Goal: Task Accomplishment & Management: Use online tool/utility

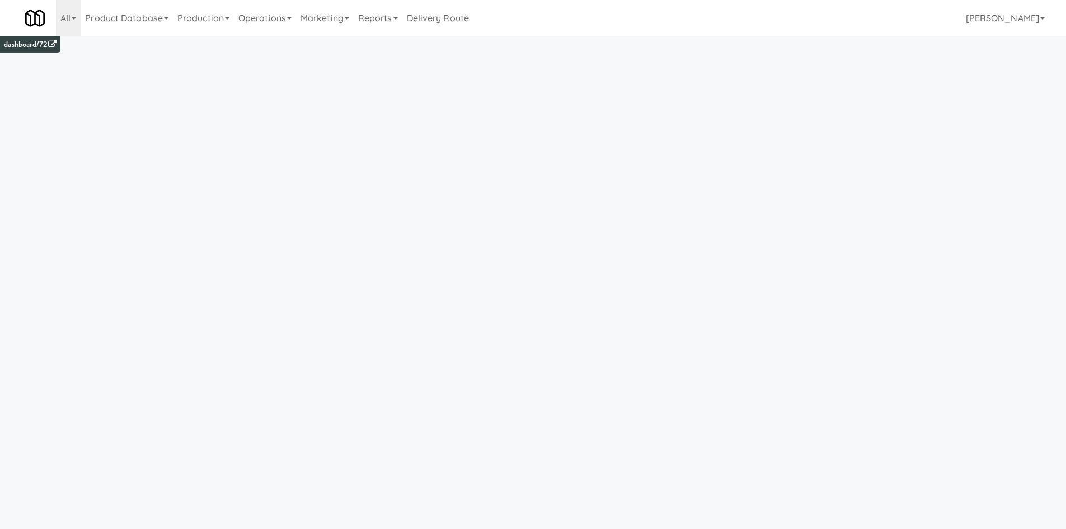
click at [257, 17] on link "Operations" at bounding box center [265, 18] width 62 height 36
click at [283, 162] on link "Cabinets" at bounding box center [279, 161] width 90 height 20
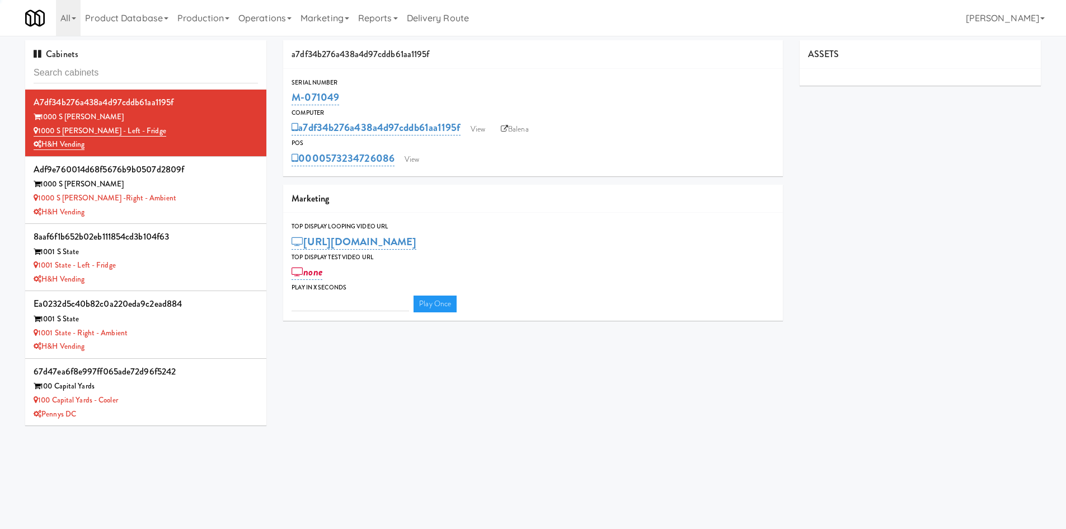
type input "3"
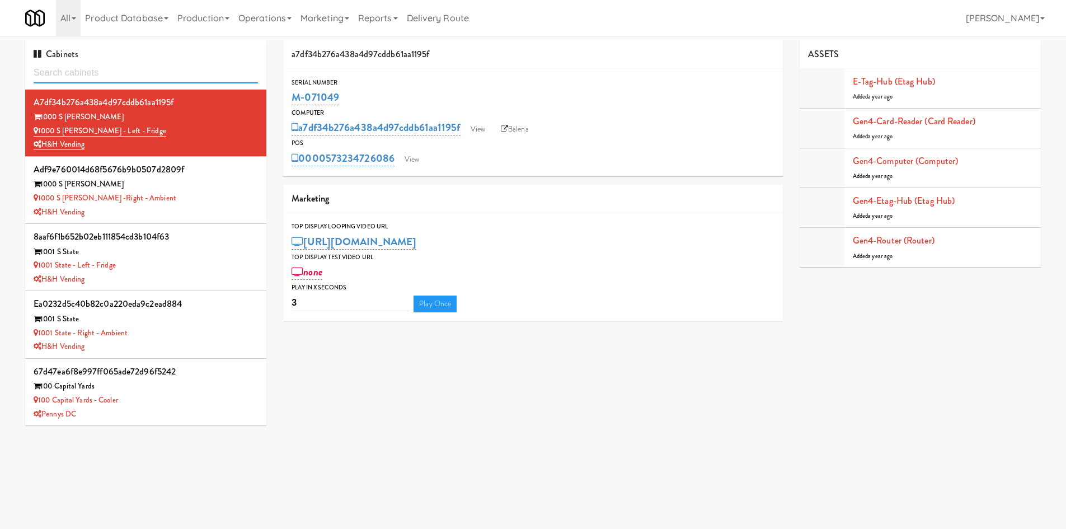
click at [125, 83] on input "text" at bounding box center [146, 73] width 224 height 21
paste input "Passaic County"
type input "Passaic County"
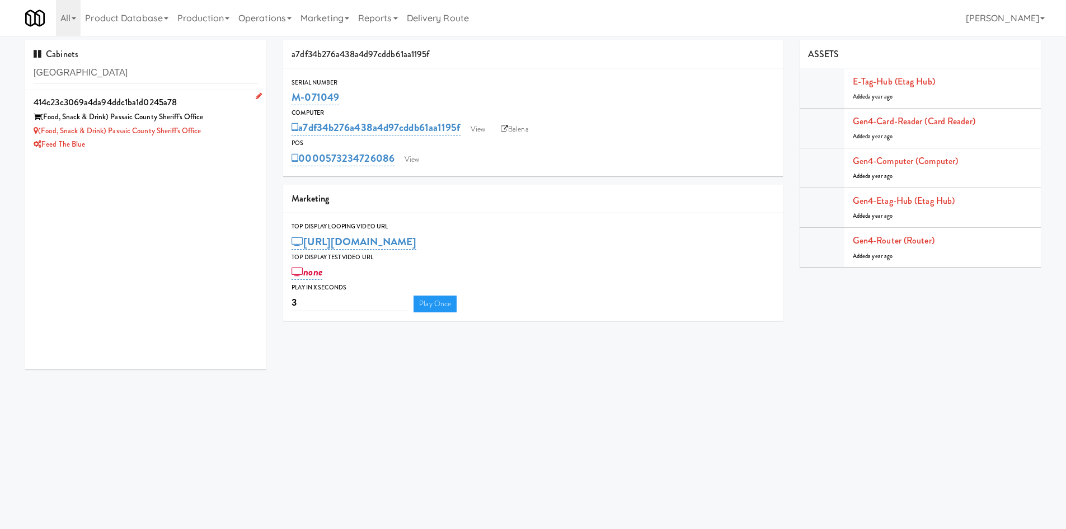
click at [223, 133] on div "(Food, Snack & Drink) Passaic County Sheriff's Office" at bounding box center [146, 131] width 224 height 14
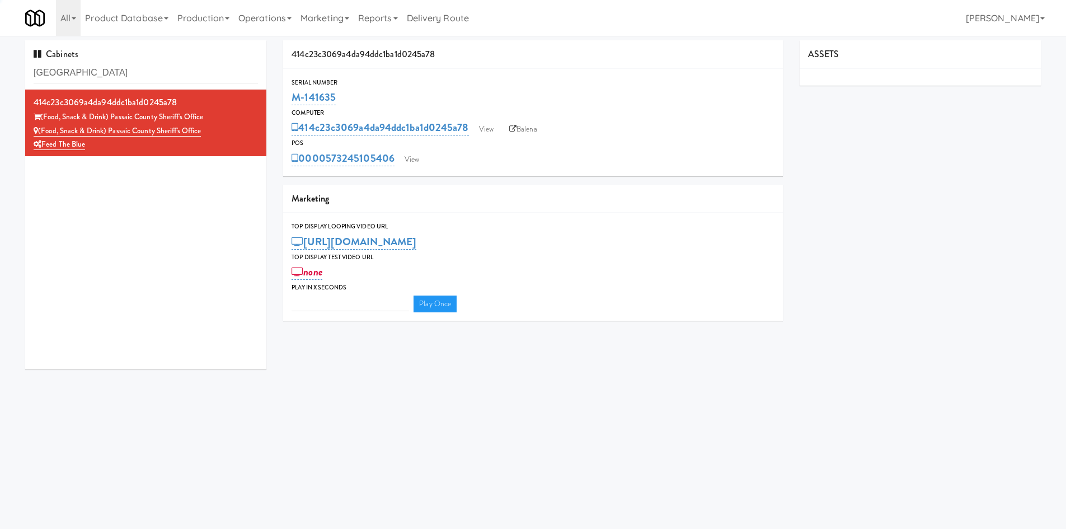
type input "3"
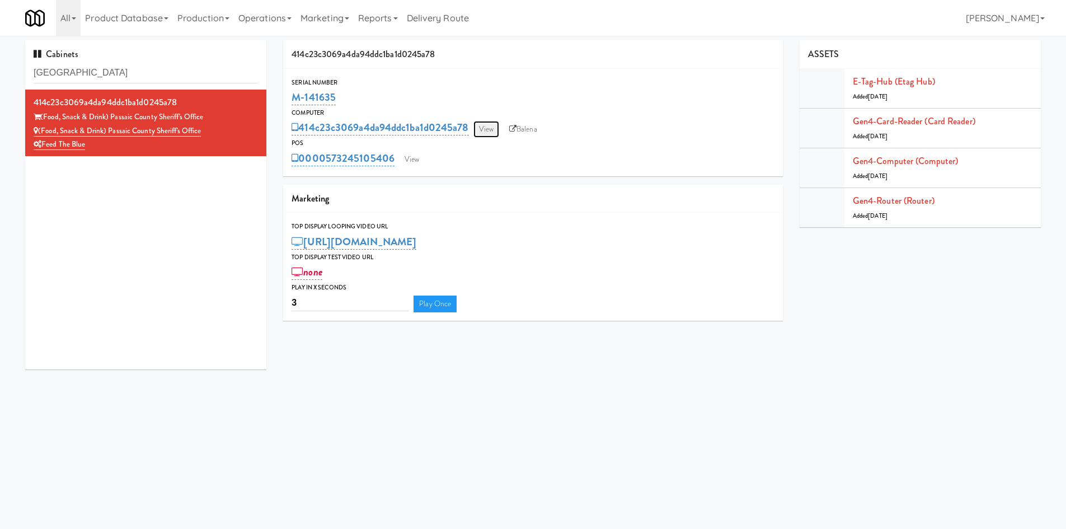
click at [487, 128] on link "View" at bounding box center [486, 129] width 26 height 17
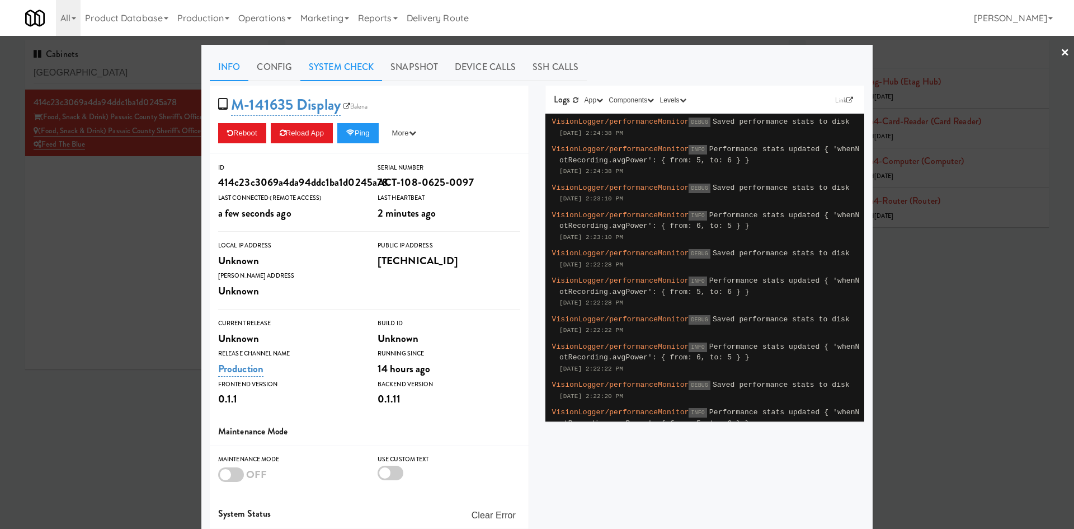
click at [340, 68] on link "System Check" at bounding box center [341, 67] width 82 height 28
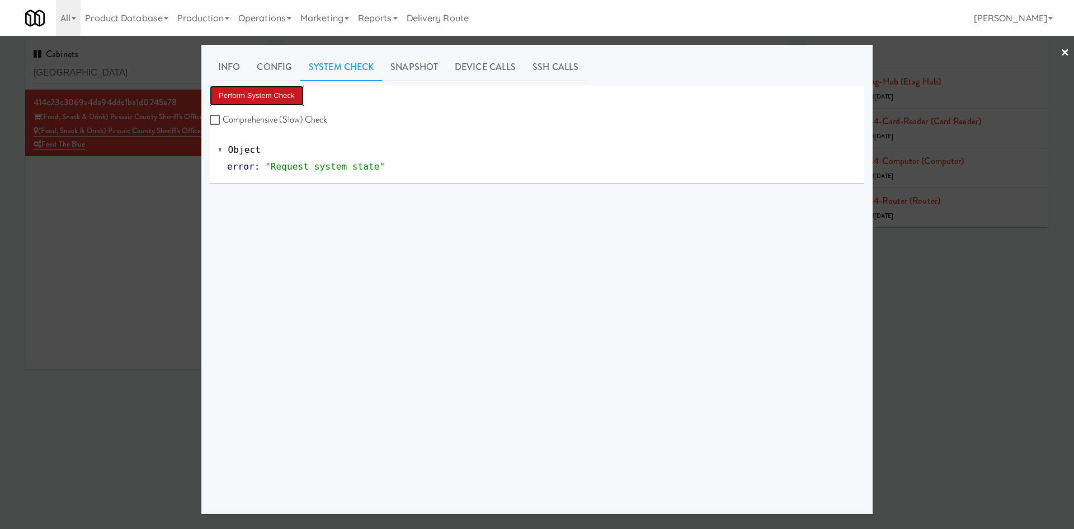
click at [277, 93] on button "Perform System Check" at bounding box center [257, 96] width 94 height 20
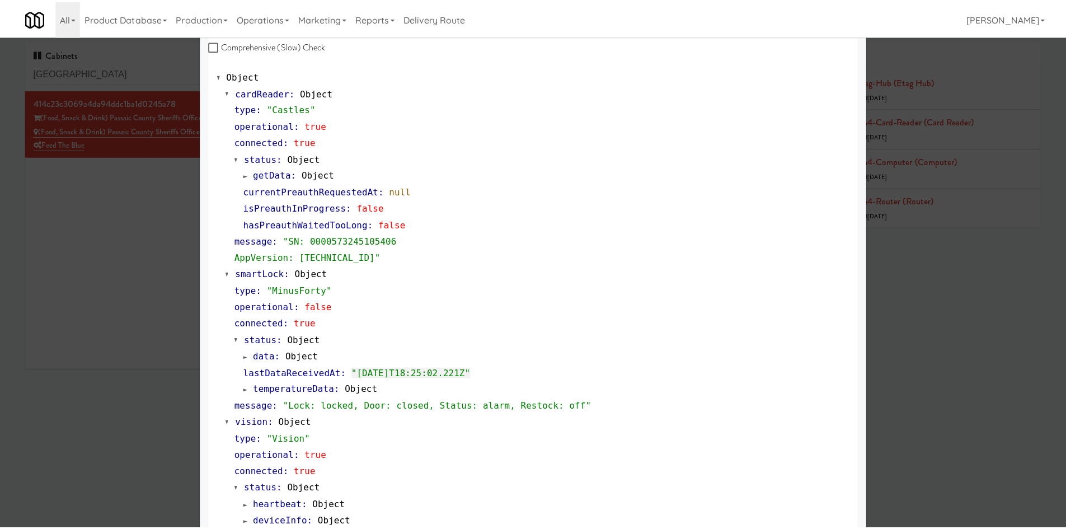
scroll to position [74, 0]
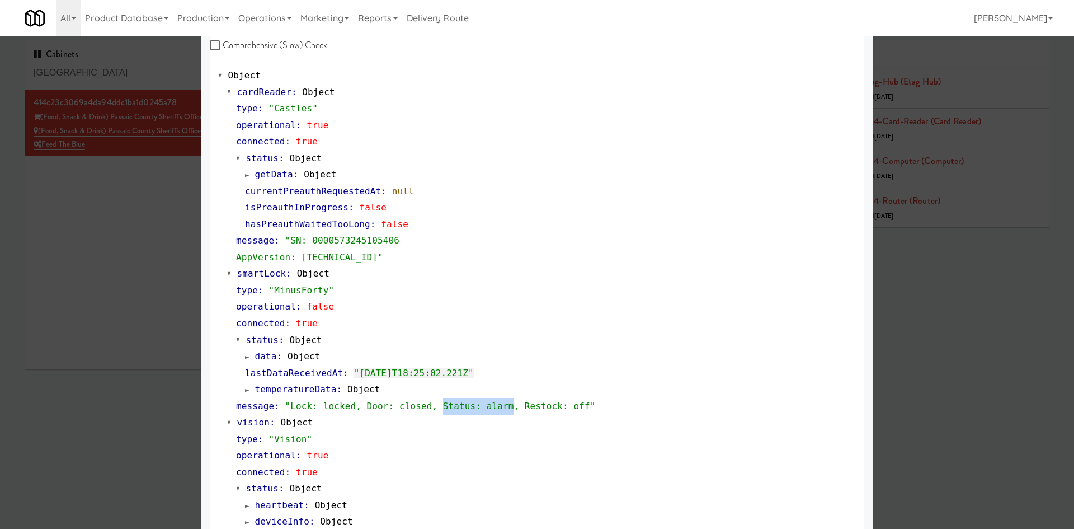
drag, startPoint x: 419, startPoint y: 400, endPoint x: 488, endPoint y: 400, distance: 69.4
click at [488, 400] on div "message : "Lock: locked, Door: closed, Status: alarm, Restock: off"" at bounding box center [546, 406] width 620 height 17
click at [115, 408] on div at bounding box center [537, 264] width 1074 height 529
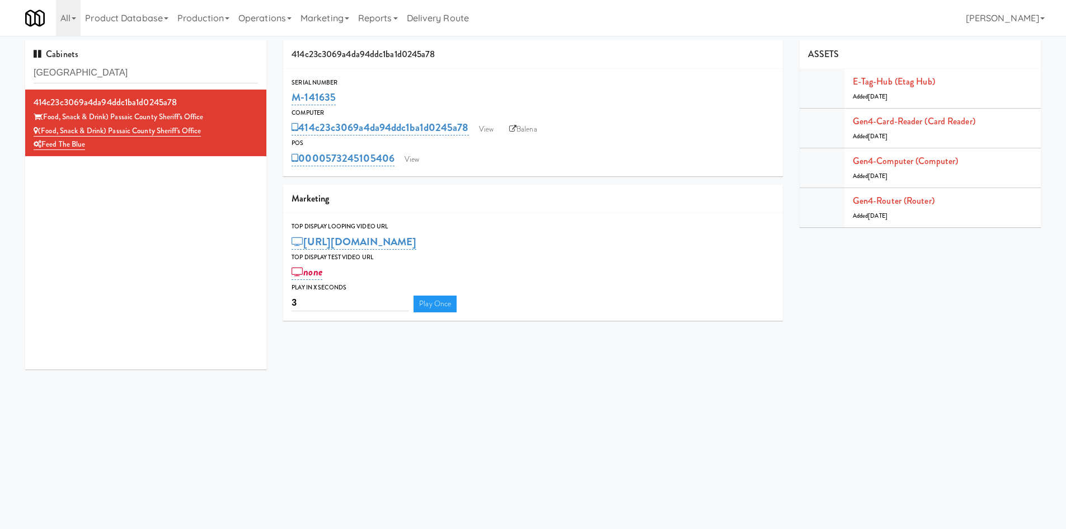
drag, startPoint x: 283, startPoint y: 88, endPoint x: 339, endPoint y: 95, distance: 56.8
click at [339, 95] on div "414c23c3069a4da94ddc1ba1d0245a78 Serial Number M-141635 Computer 414c23c3069a4d…" at bounding box center [533, 184] width 516 height 289
copy link "M-141635"
click at [483, 130] on link "View" at bounding box center [486, 129] width 26 height 17
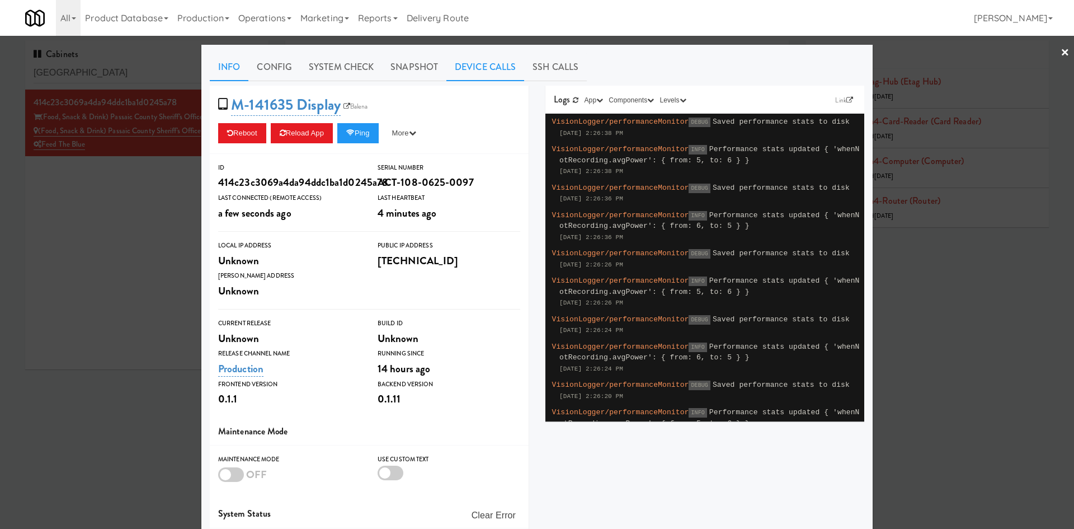
click at [466, 74] on link "Device Calls" at bounding box center [486, 67] width 78 height 28
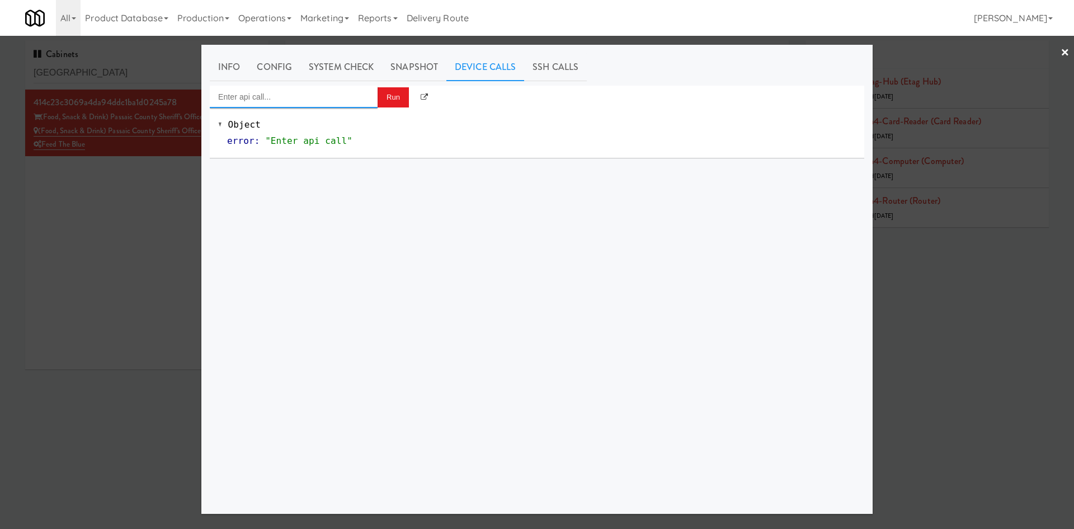
click at [322, 95] on input "Enter api call..." at bounding box center [294, 97] width 168 height 22
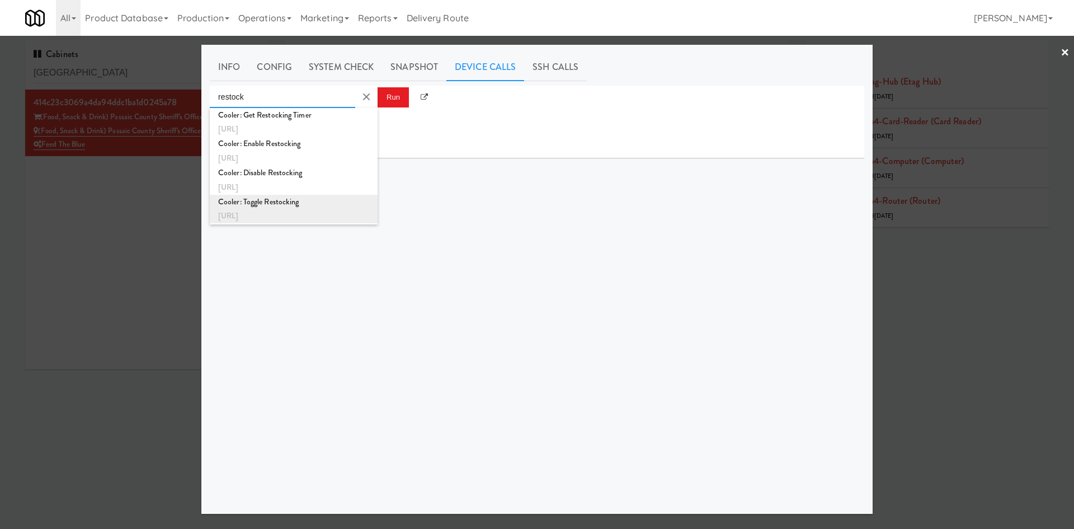
click at [309, 210] on div "http://localhost:3000/cooler/restocking-mode/toggle" at bounding box center [293, 216] width 151 height 15
type input "Cooler: Toggle Restocking"
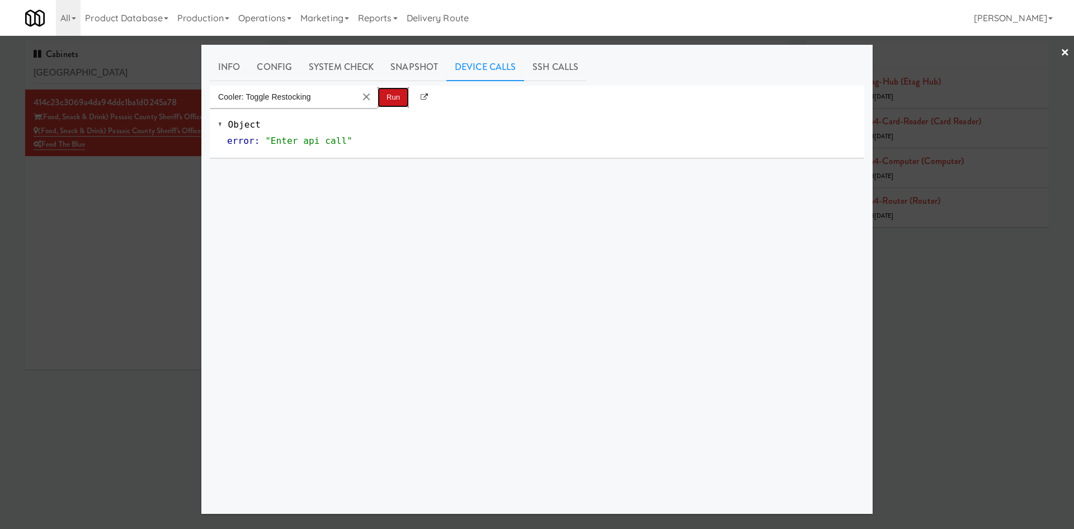
click at [387, 96] on button "Run" at bounding box center [393, 97] width 31 height 20
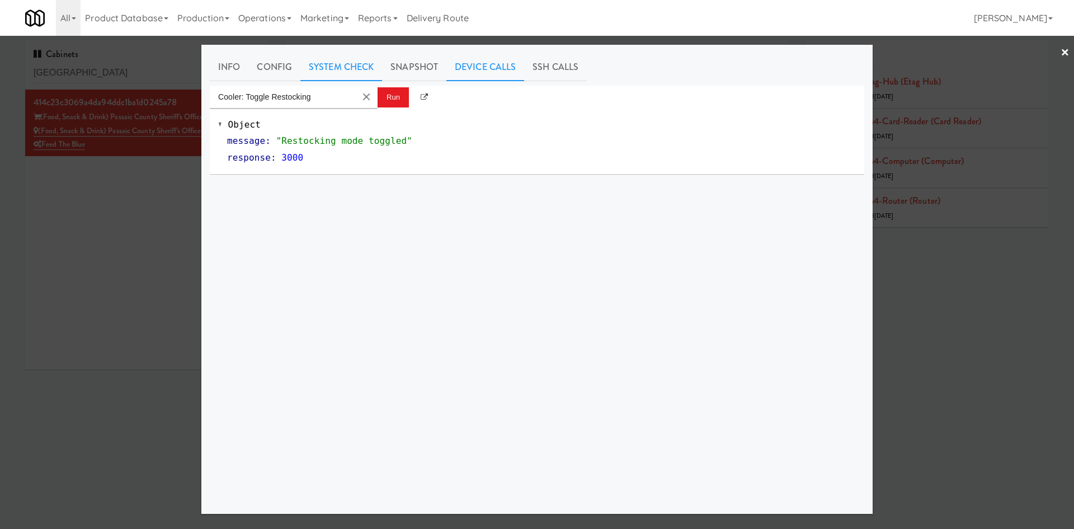
click at [337, 59] on link "System Check" at bounding box center [341, 67] width 82 height 28
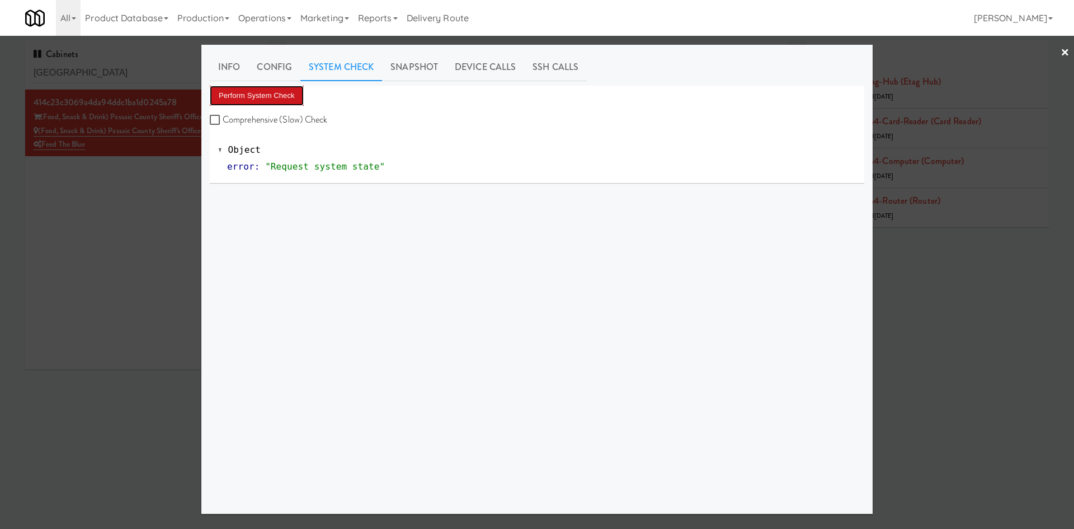
click at [261, 100] on button "Perform System Check" at bounding box center [257, 96] width 94 height 20
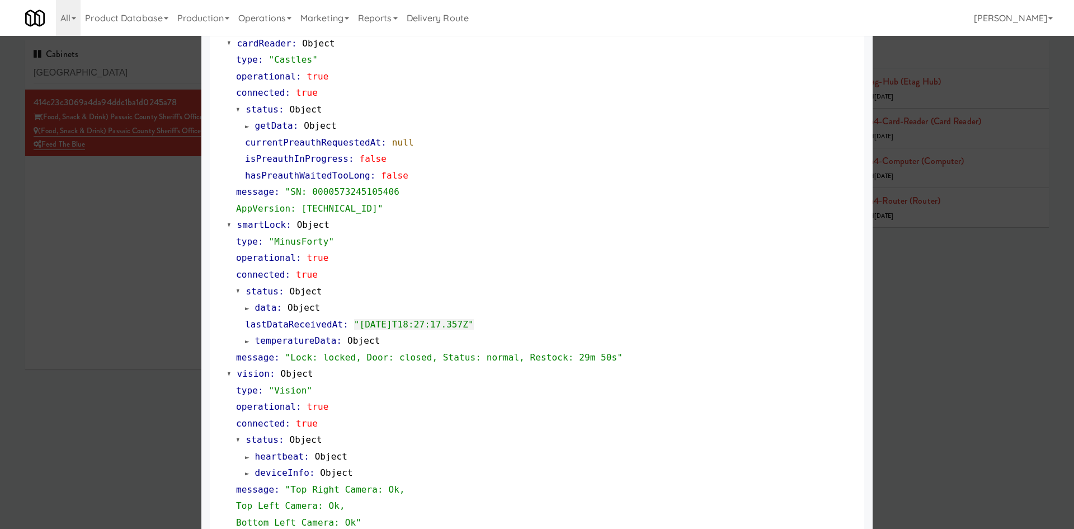
scroll to position [124, 0]
drag, startPoint x: 422, startPoint y: 349, endPoint x: 494, endPoint y: 351, distance: 71.7
click at [494, 351] on div "message : "Lock: locked, Door: closed, Status: normal, Restock: 29m 50s"" at bounding box center [546, 357] width 620 height 17
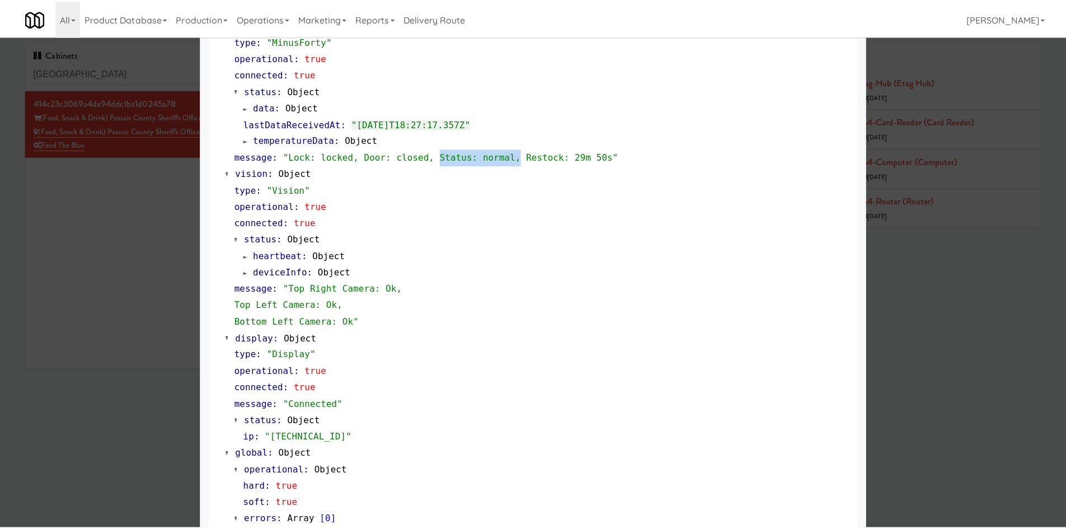
scroll to position [356, 0]
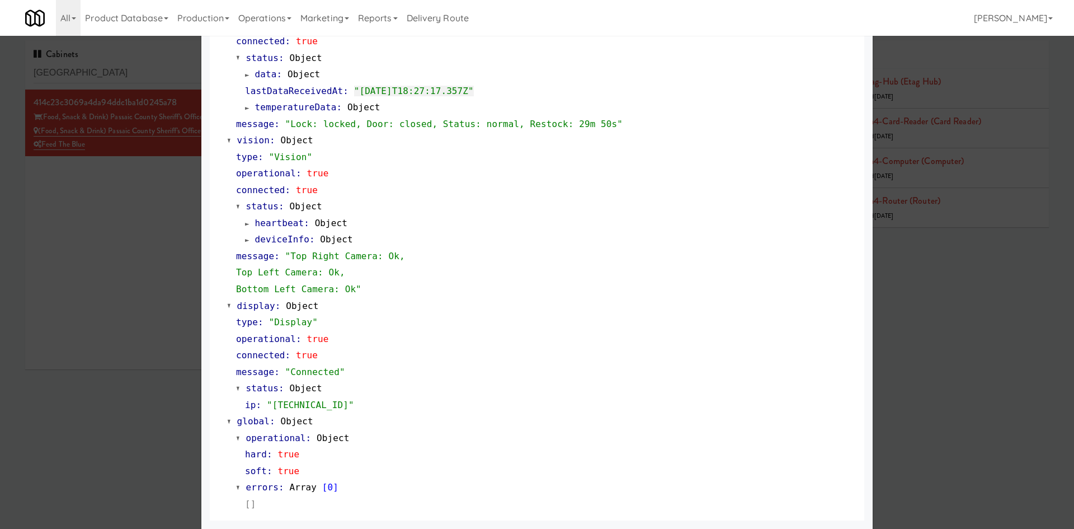
click at [135, 300] on div at bounding box center [537, 264] width 1074 height 529
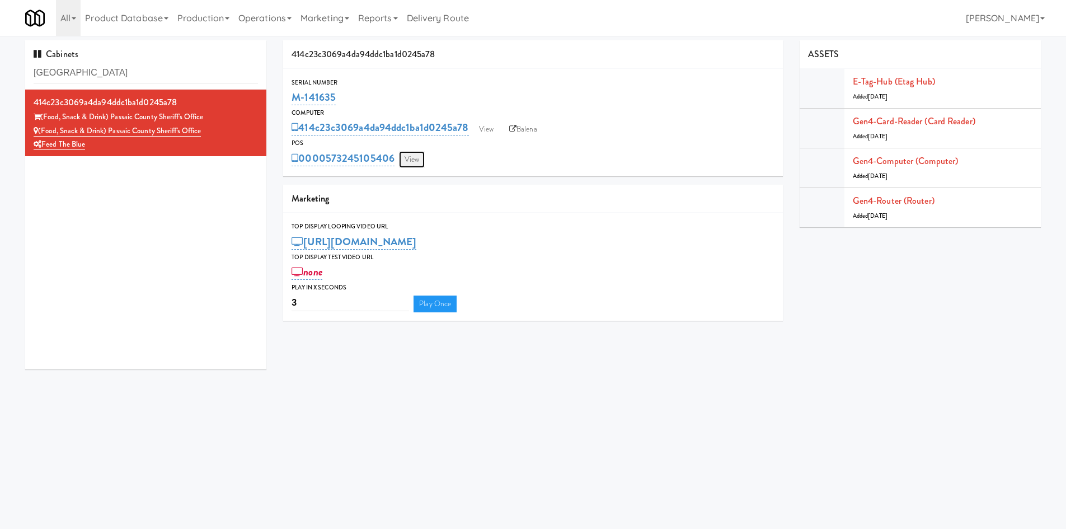
click at [416, 152] on link "View" at bounding box center [412, 159] width 26 height 17
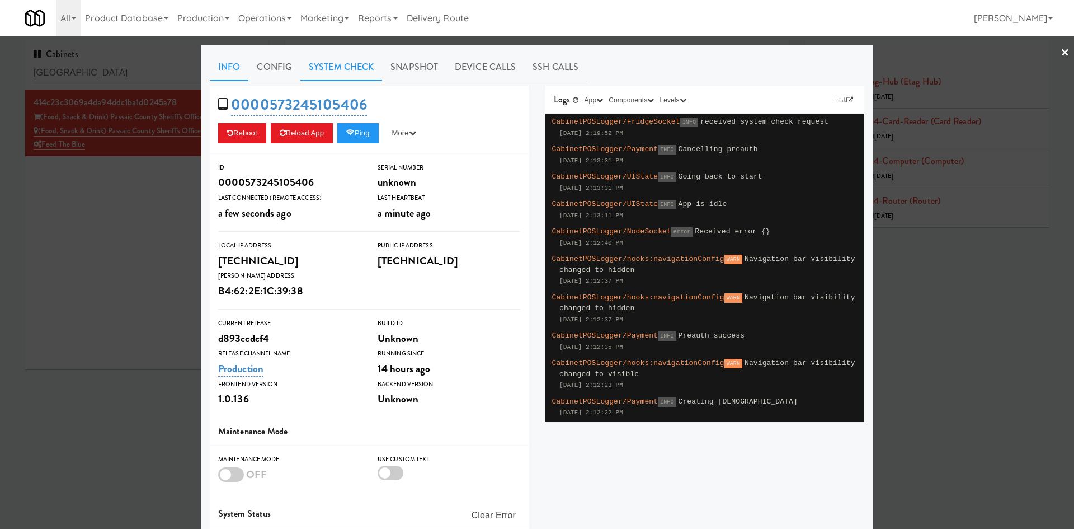
click at [356, 69] on link "System Check" at bounding box center [341, 67] width 82 height 28
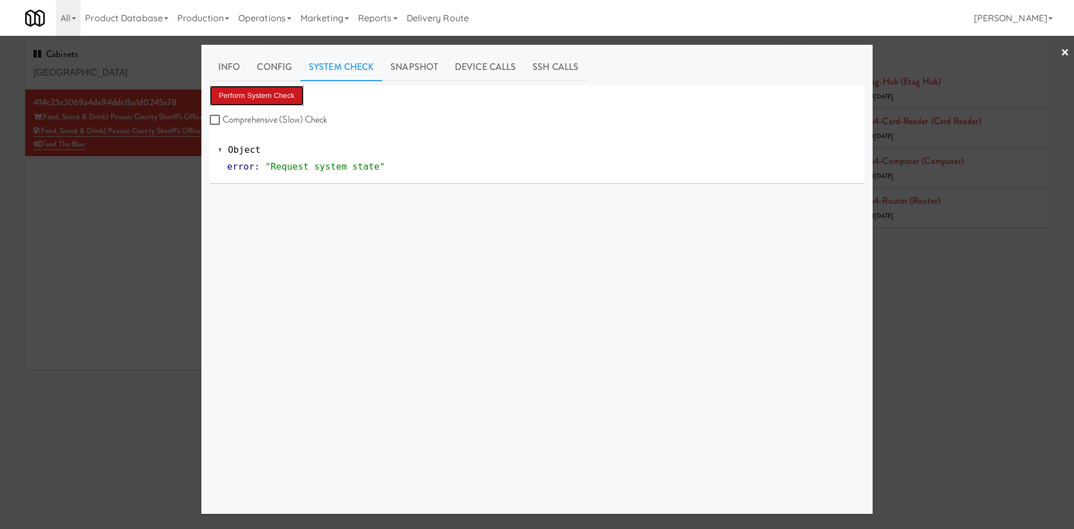
click at [294, 92] on button "Perform System Check" at bounding box center [257, 96] width 94 height 20
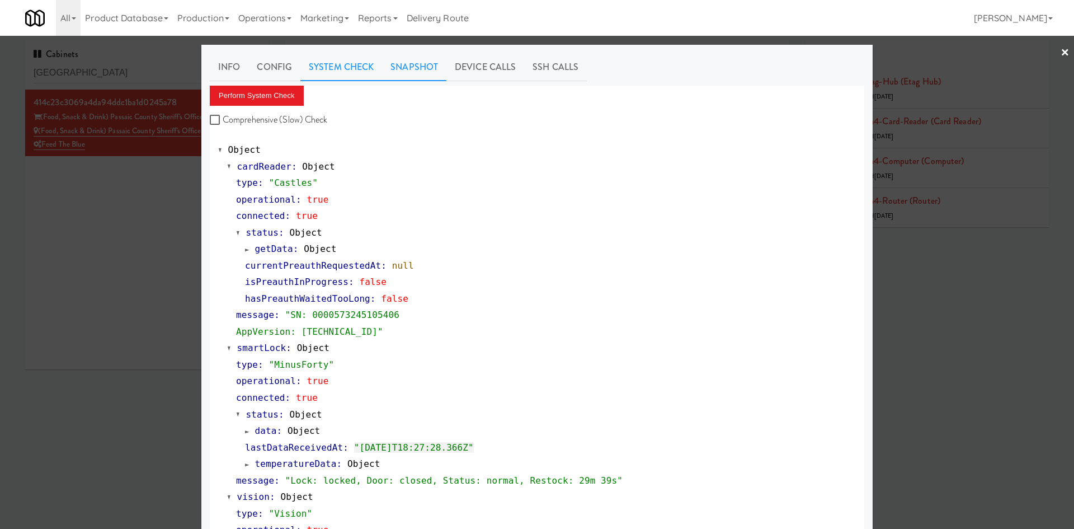
click at [416, 67] on link "Snapshot" at bounding box center [414, 67] width 64 height 28
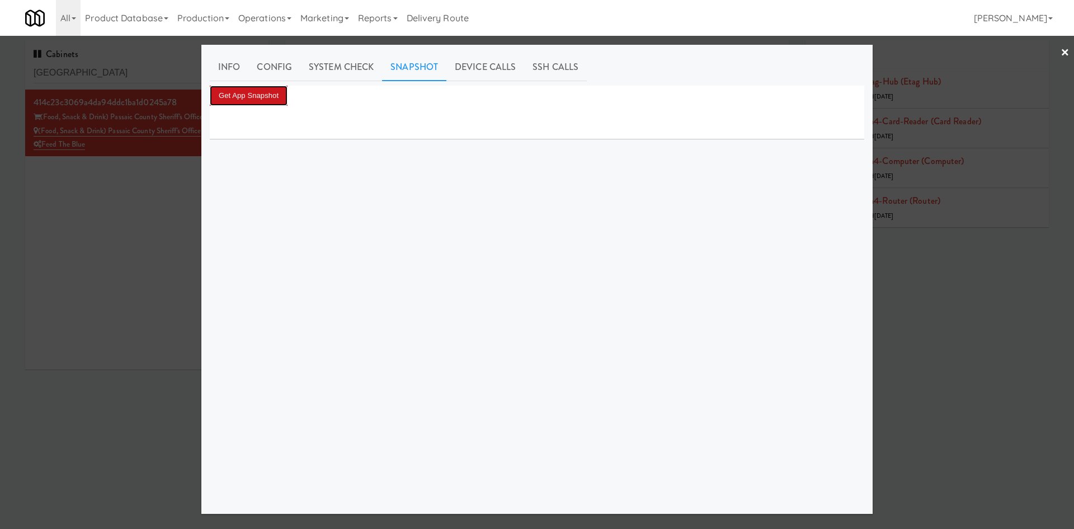
click at [253, 98] on button "Get App Snapshot" at bounding box center [249, 96] width 78 height 20
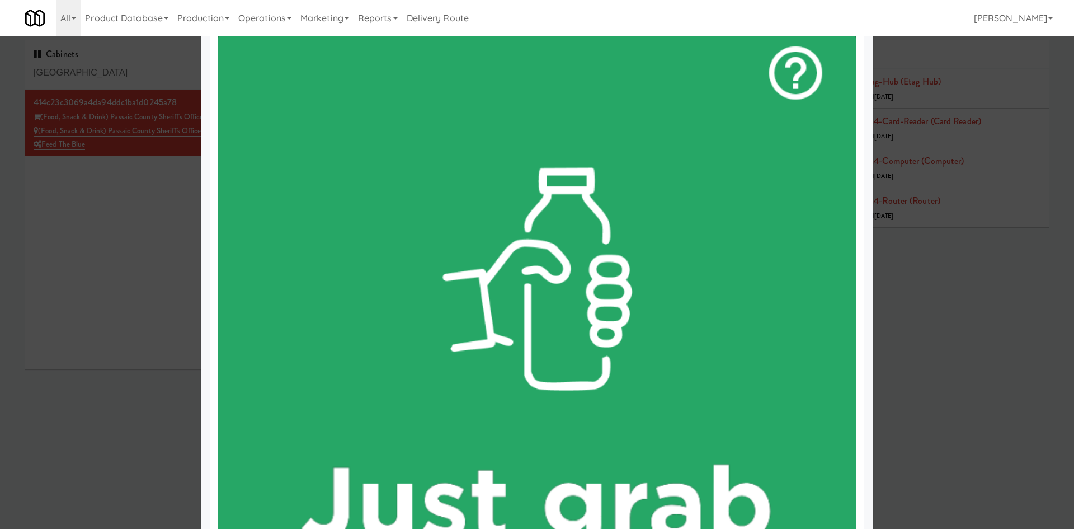
scroll to position [46, 0]
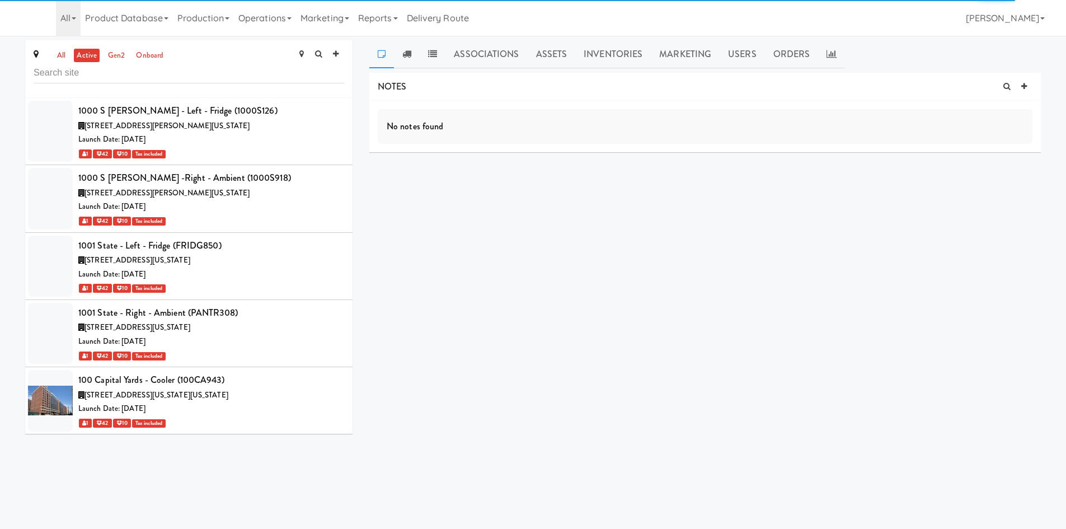
scroll to position [13280, 0]
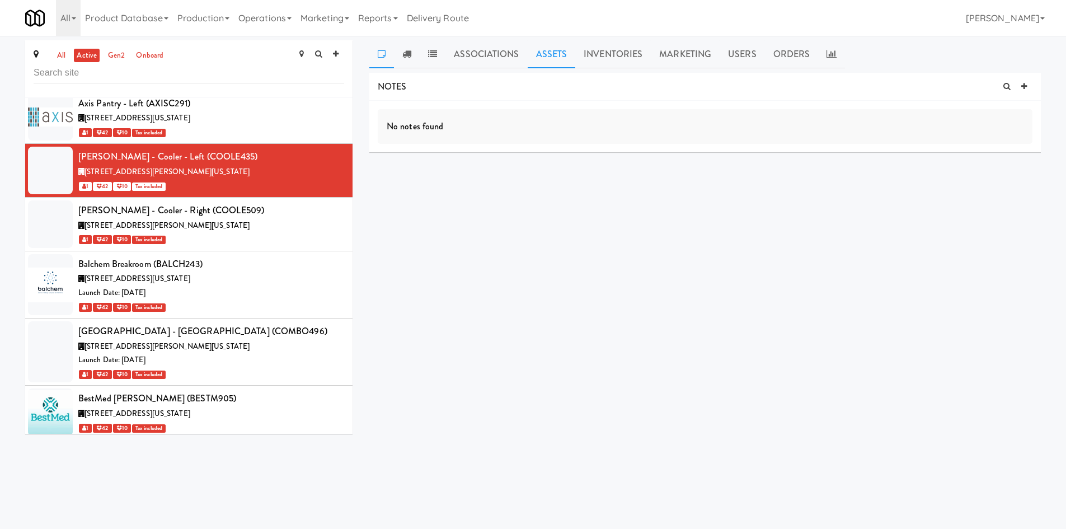
click at [546, 61] on link "Assets" at bounding box center [552, 54] width 48 height 28
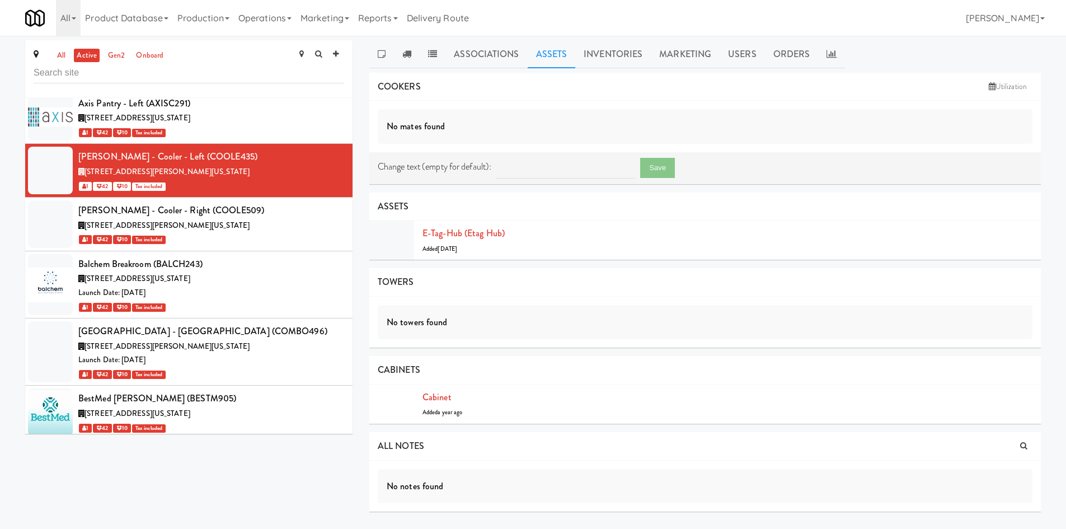
scroll to position [36, 0]
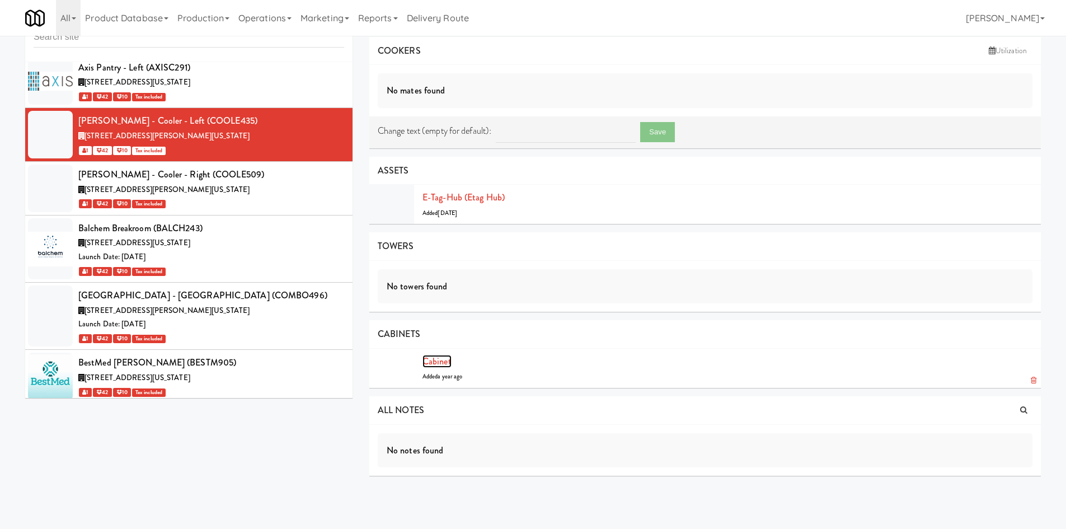
click at [438, 356] on link "Cabinet" at bounding box center [436, 361] width 29 height 13
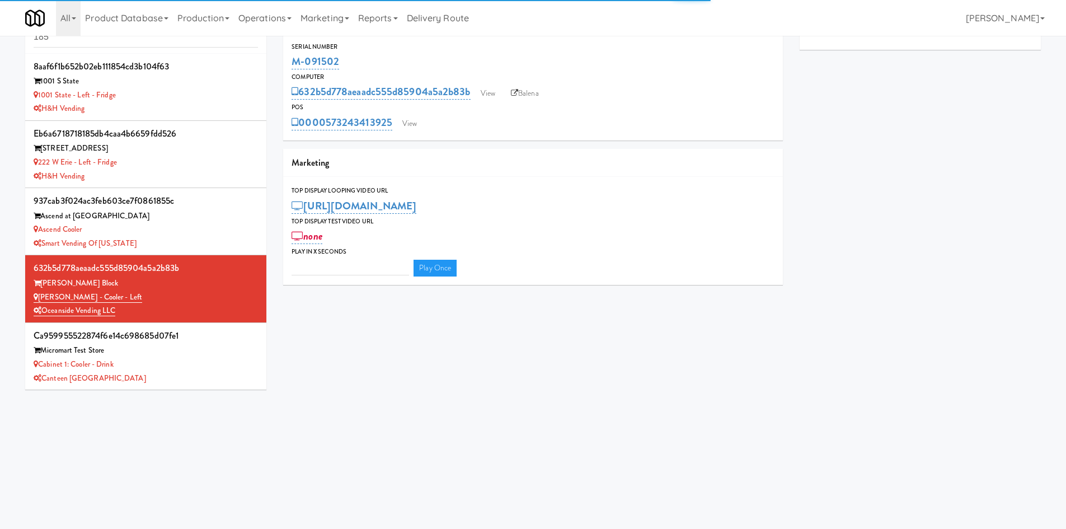
type input "3"
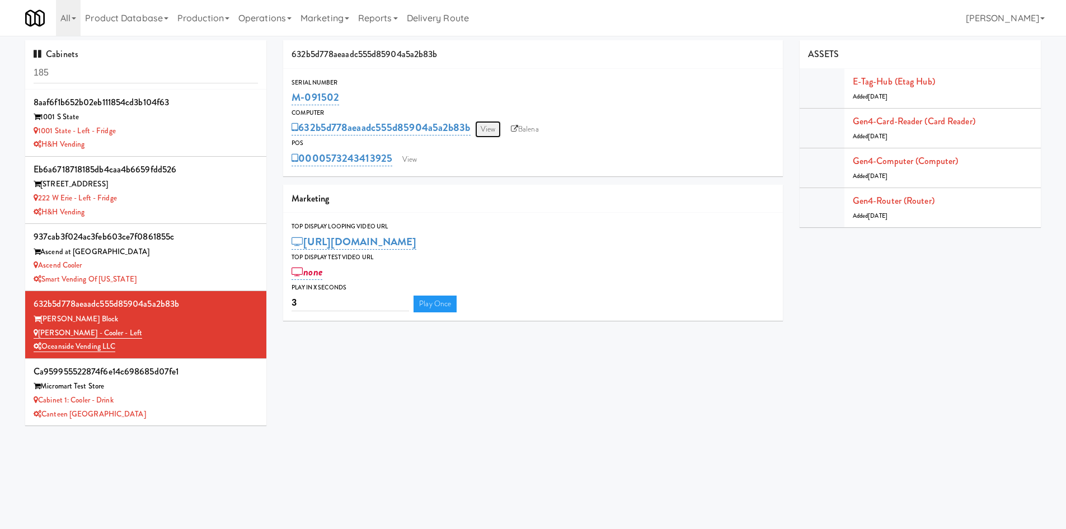
click at [487, 130] on link "View" at bounding box center [488, 129] width 26 height 17
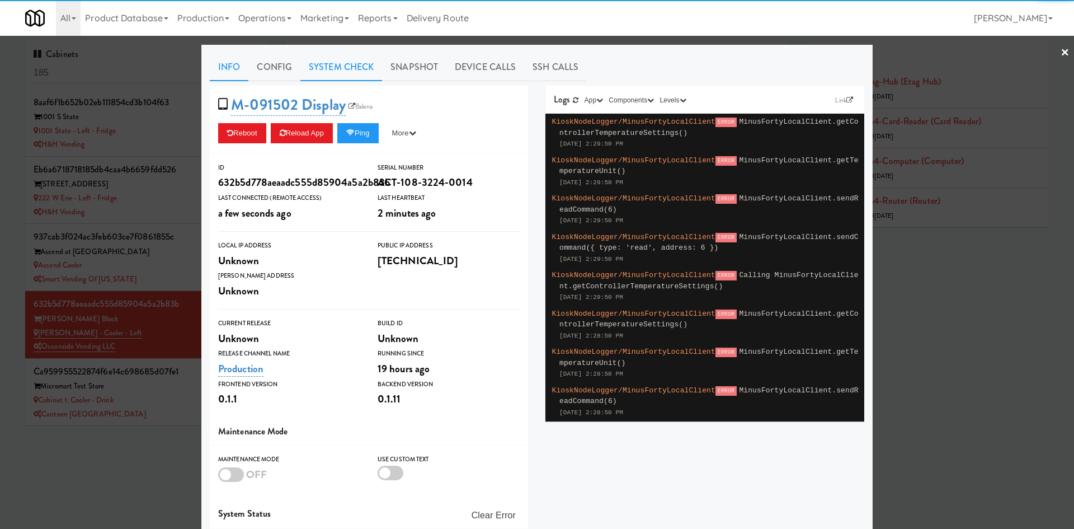
click at [357, 75] on link "System Check" at bounding box center [341, 67] width 82 height 28
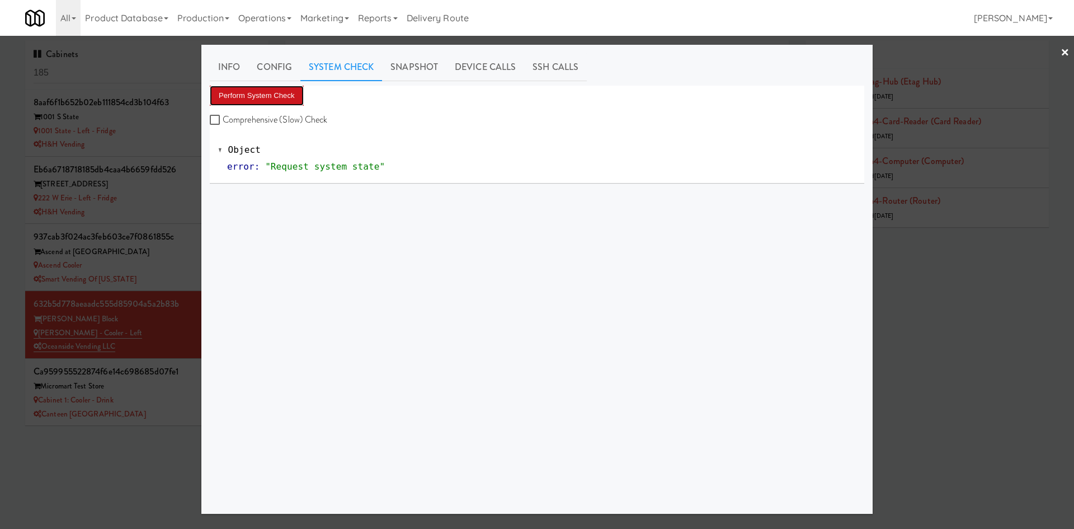
click at [269, 98] on button "Perform System Check" at bounding box center [257, 96] width 94 height 20
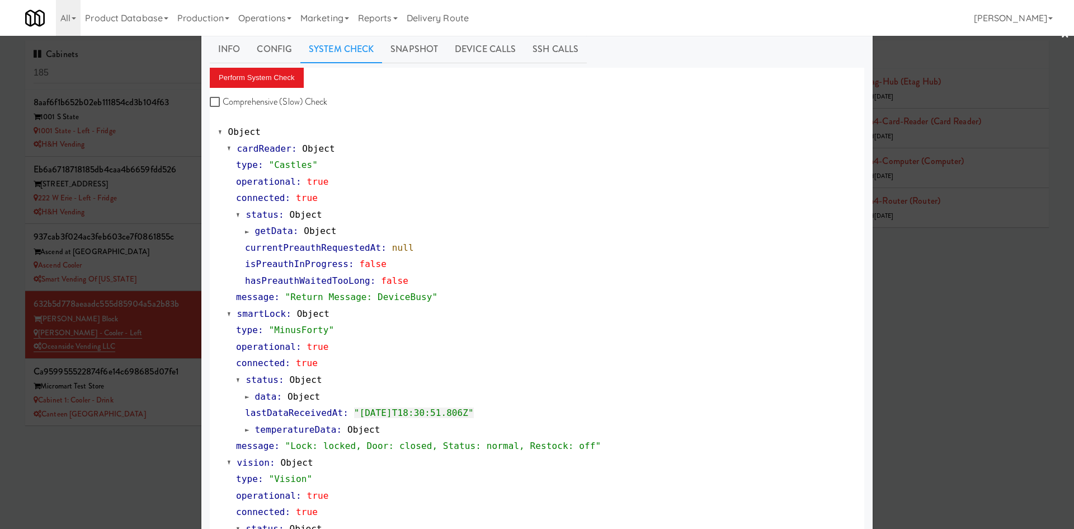
scroll to position [18, 0]
drag, startPoint x: 229, startPoint y: 294, endPoint x: 432, endPoint y: 300, distance: 203.2
click at [432, 300] on div "type : "Castles" operational : true connected : true status : Object getData : …" at bounding box center [541, 230] width 629 height 149
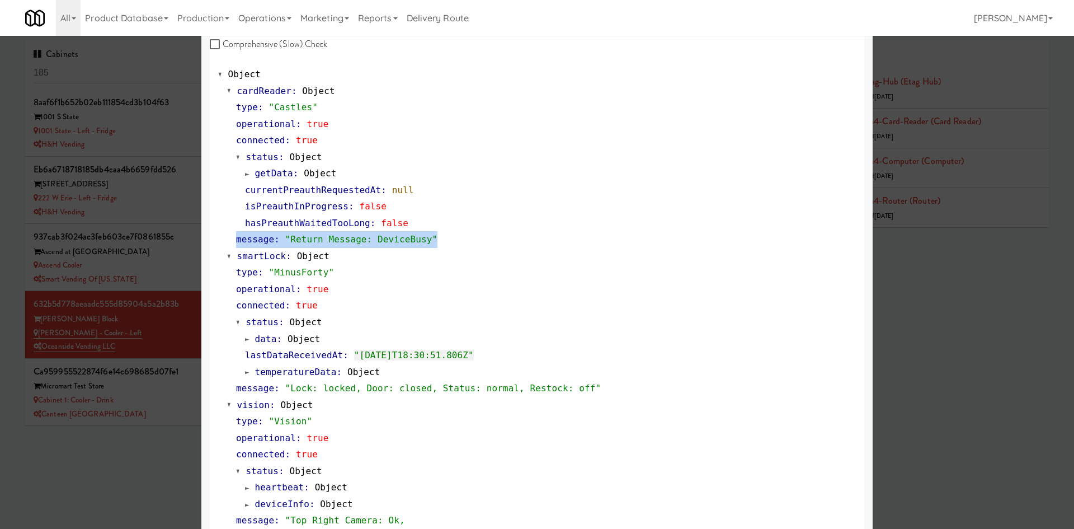
scroll to position [76, 0]
click at [91, 463] on div at bounding box center [537, 264] width 1074 height 529
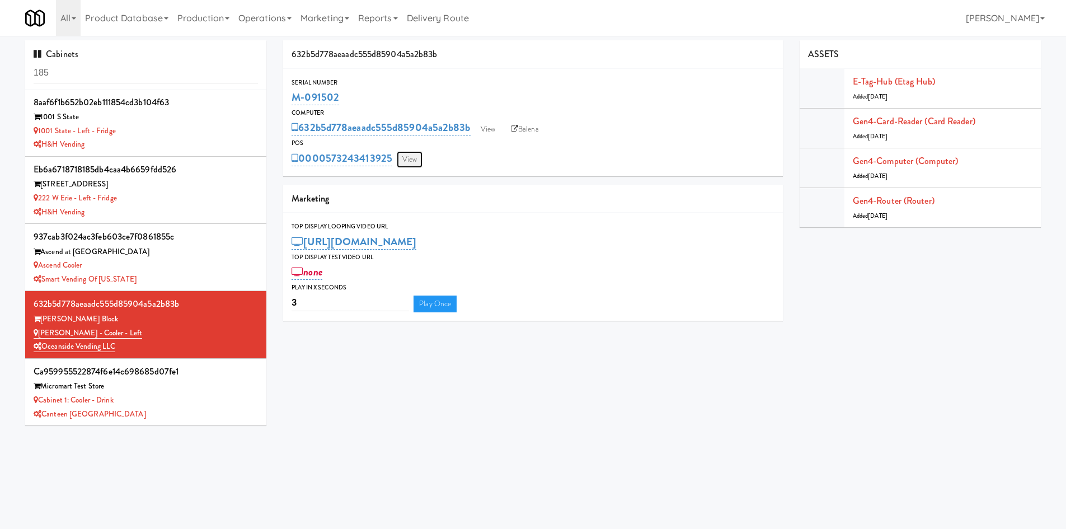
click at [408, 162] on link "View" at bounding box center [410, 159] width 26 height 17
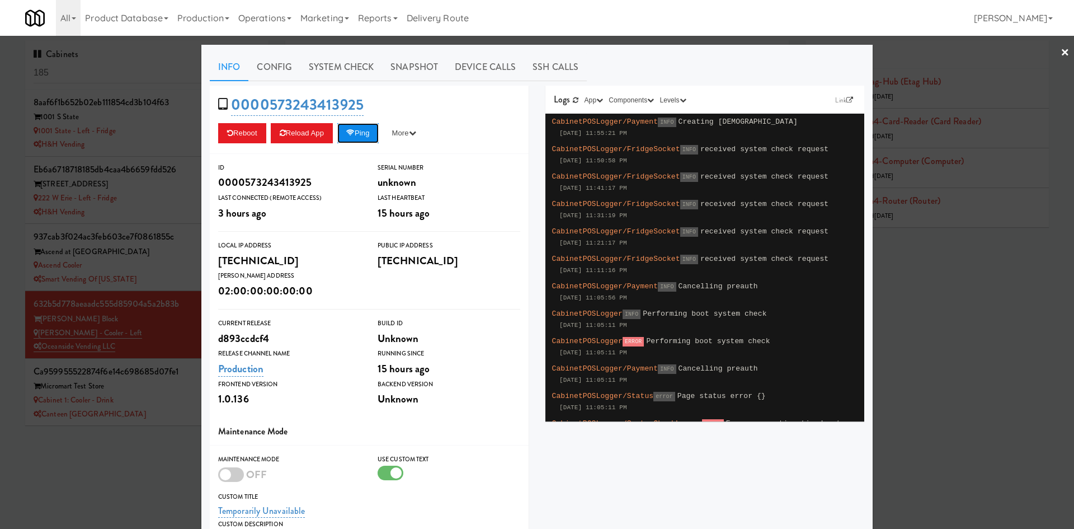
click at [365, 141] on button "Ping" at bounding box center [357, 133] width 41 height 20
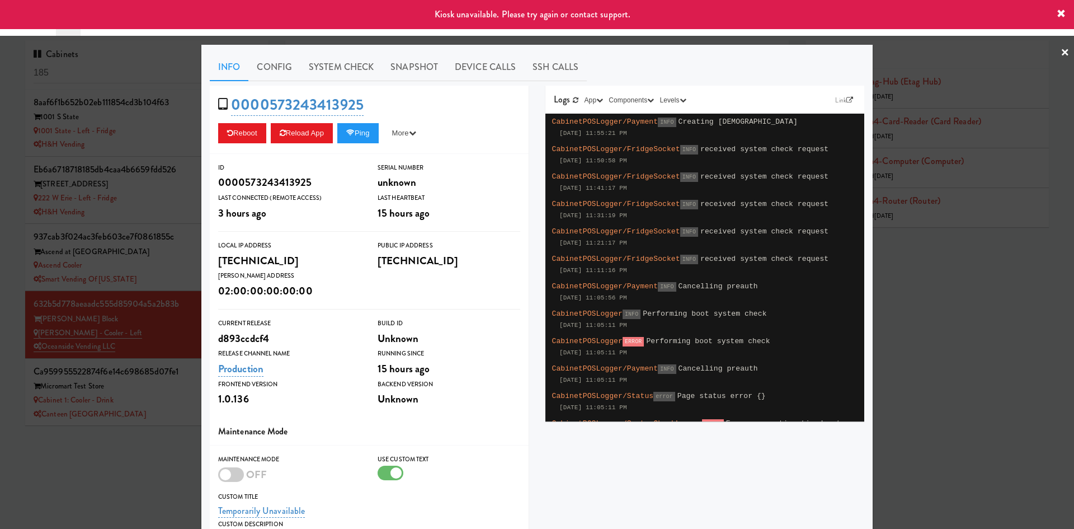
click at [151, 464] on div at bounding box center [537, 264] width 1074 height 529
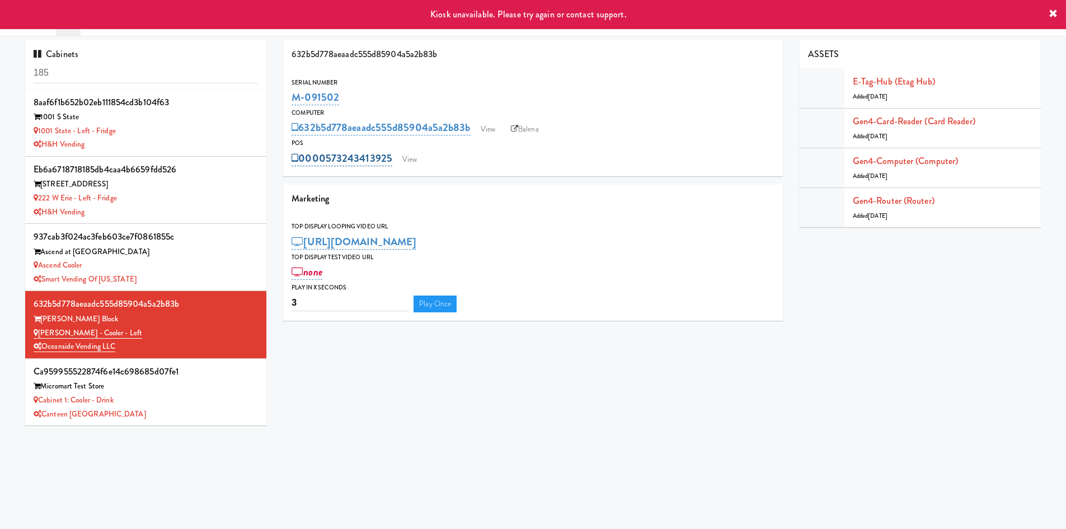
drag, startPoint x: 392, startPoint y: 153, endPoint x: 344, endPoint y: 156, distance: 48.2
click at [344, 156] on div "0000573243413925 View" at bounding box center [533, 158] width 483 height 19
copy link "243413925"
